Goal: Transaction & Acquisition: Purchase product/service

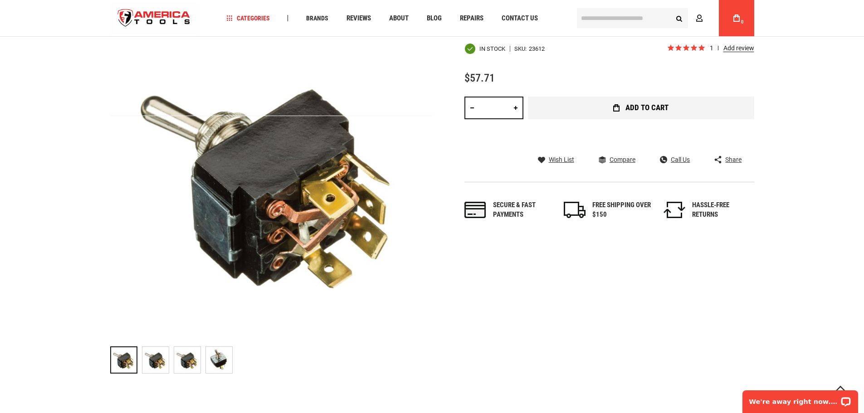
click at [619, 108] on icon "submit" at bounding box center [616, 107] width 6 height 7
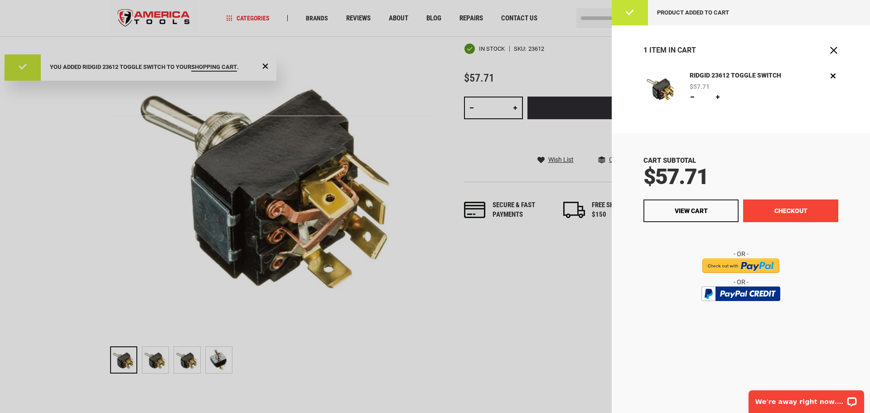
click at [781, 212] on button "Checkout" at bounding box center [790, 210] width 95 height 23
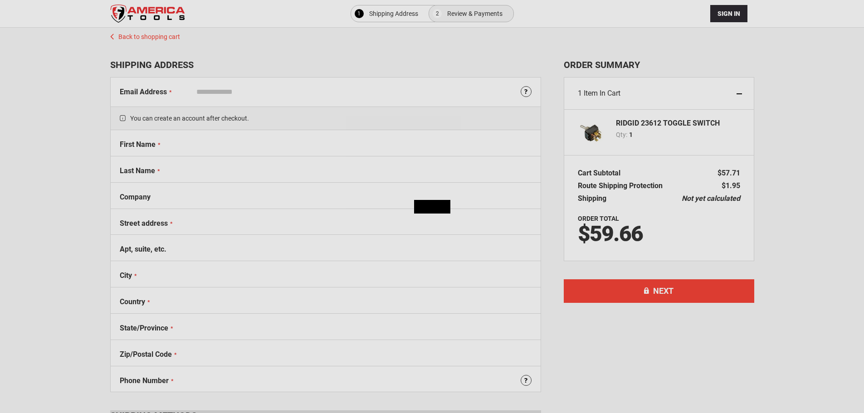
select select "**"
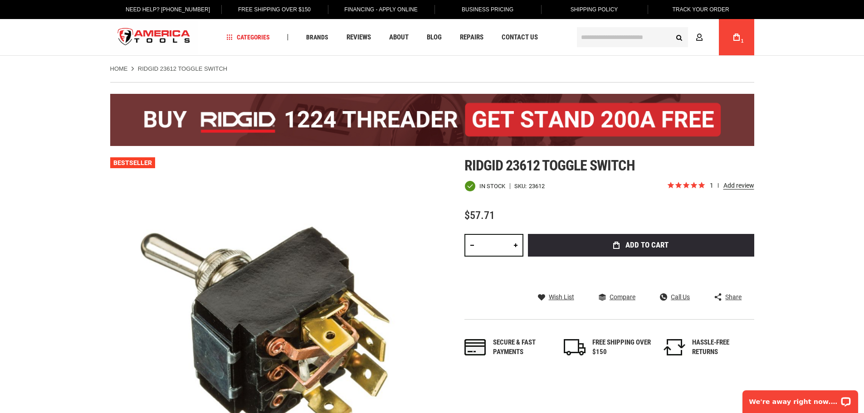
click at [597, 7] on span "Shipping Policy" at bounding box center [594, 9] width 48 height 6
